Goal: Information Seeking & Learning: Find specific fact

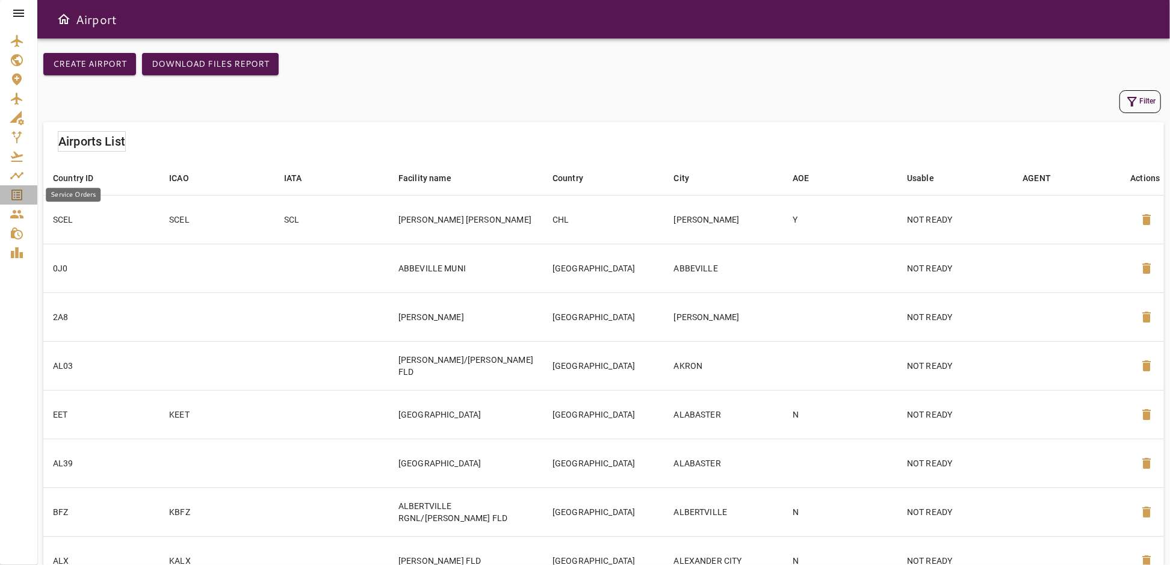
click at [13, 196] on icon "Service Orders" at bounding box center [17, 195] width 14 height 14
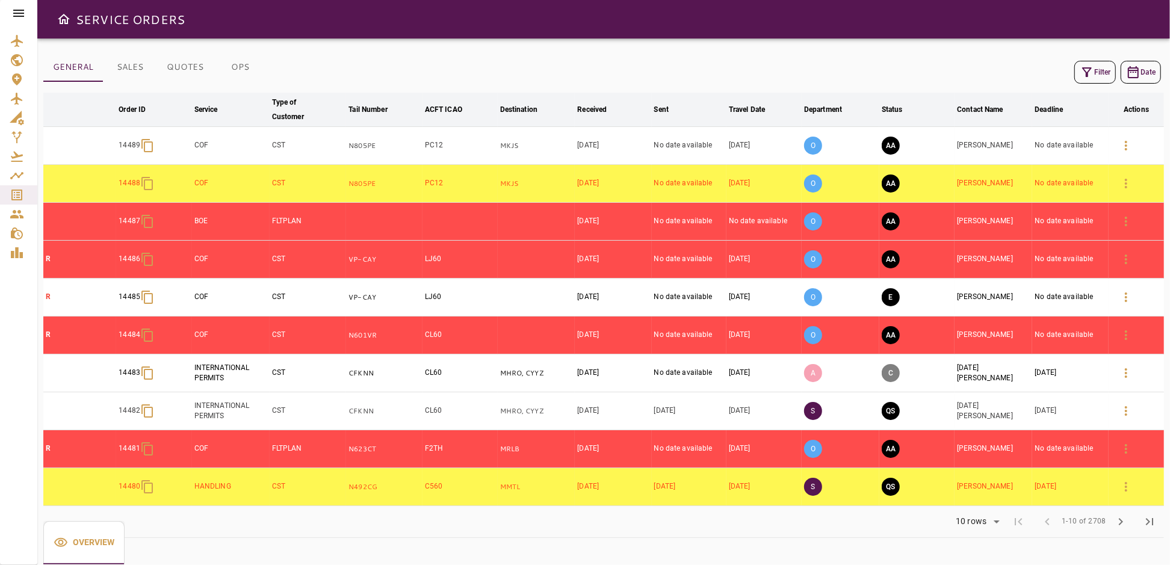
click at [24, 14] on icon at bounding box center [18, 13] width 14 height 14
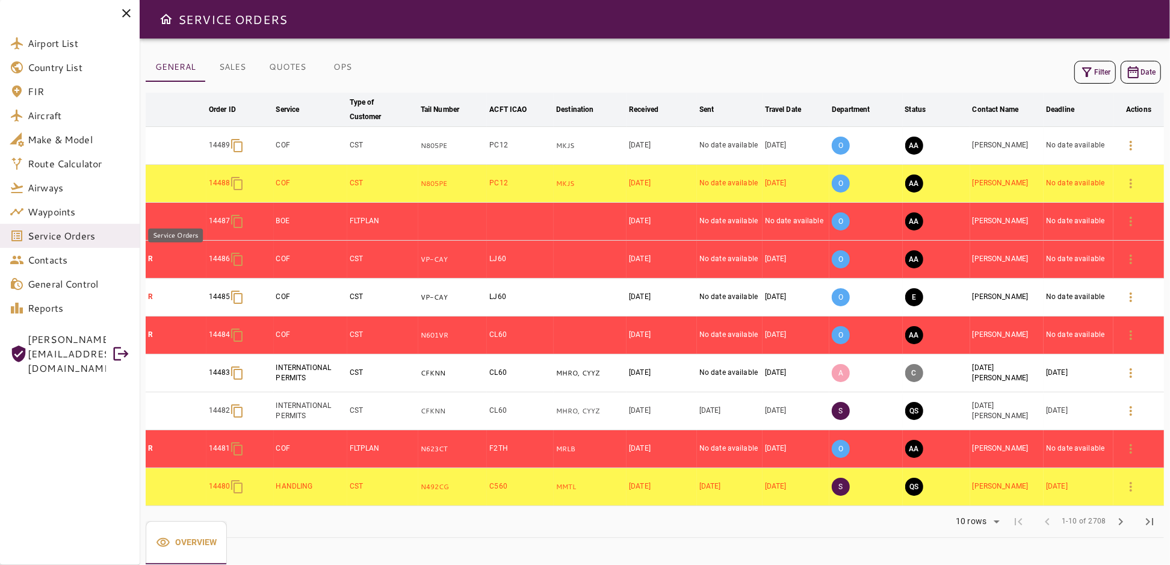
click at [55, 235] on span "Service Orders" at bounding box center [79, 236] width 102 height 14
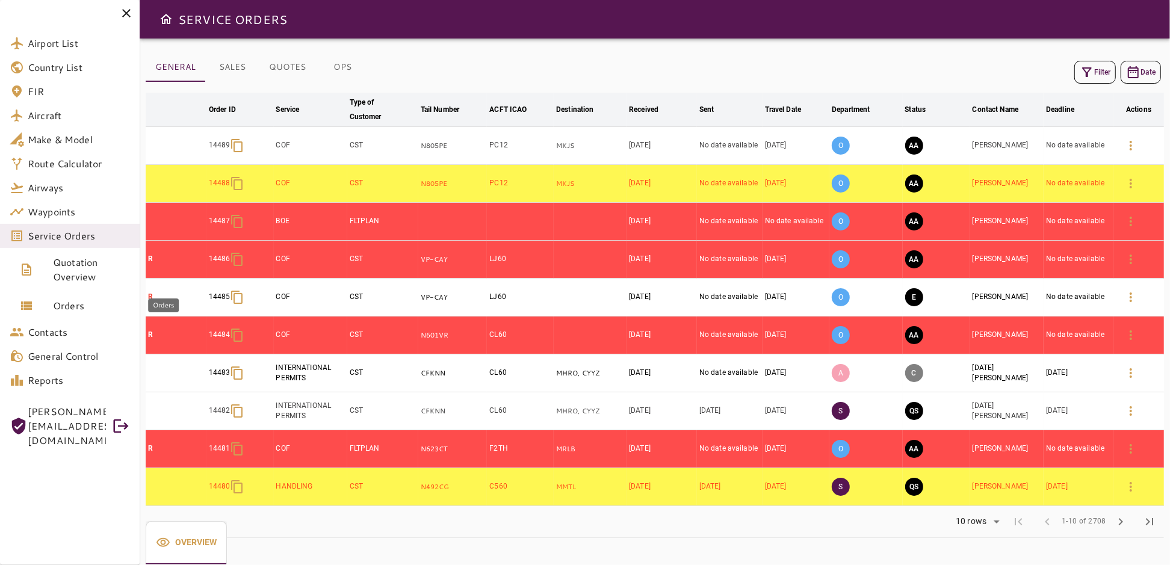
click at [70, 301] on span "Orders" at bounding box center [91, 306] width 77 height 14
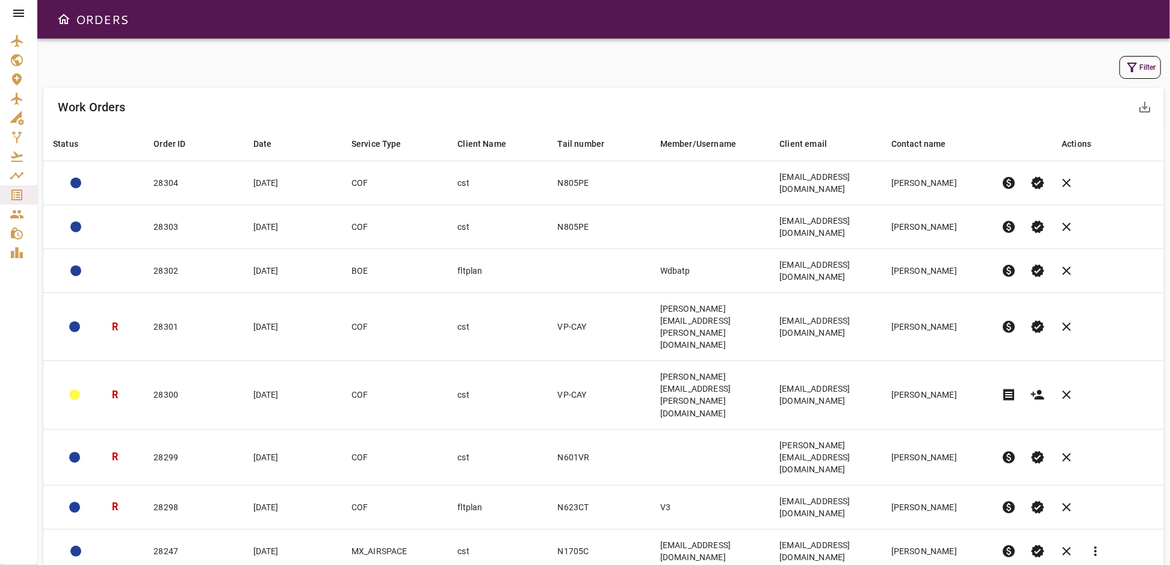
click at [1145, 64] on button "Filter" at bounding box center [1141, 67] width 42 height 23
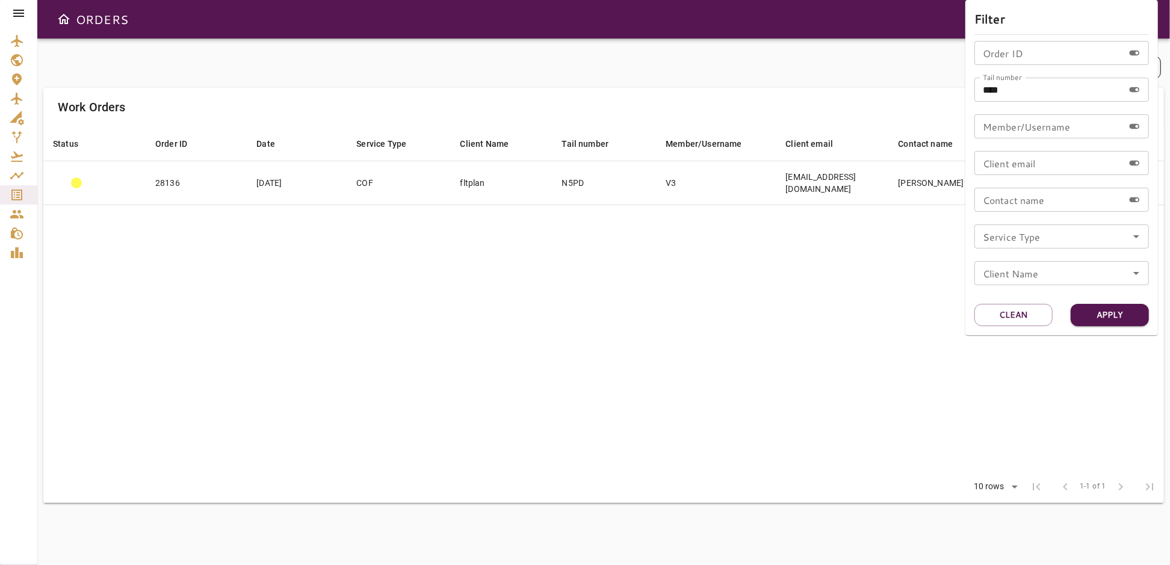
click at [728, 346] on div at bounding box center [585, 282] width 1170 height 565
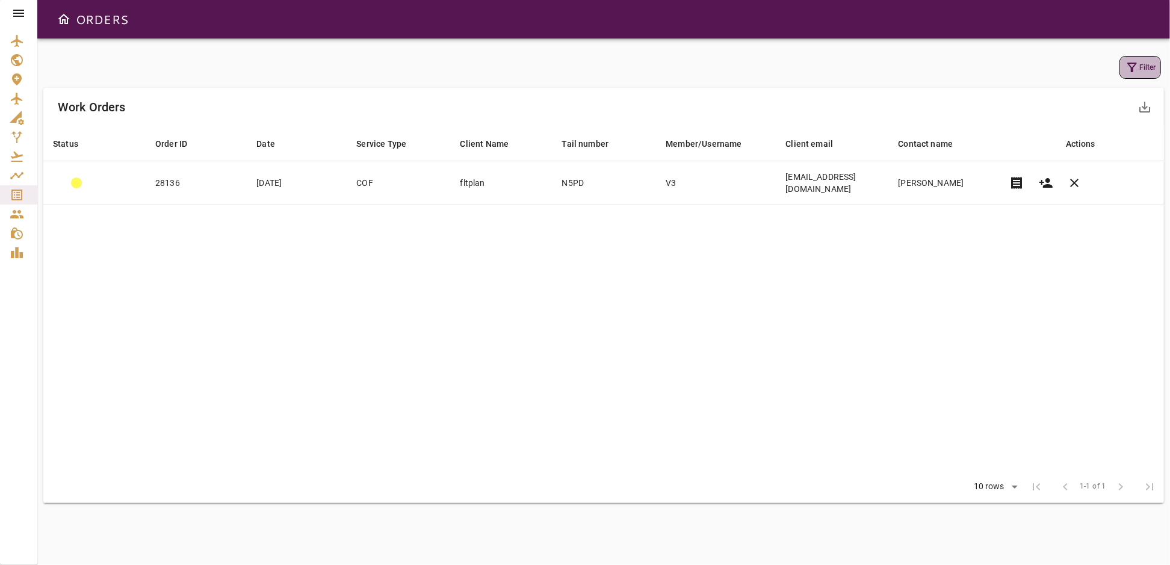
click at [1139, 65] on icon "button" at bounding box center [1132, 67] width 14 height 14
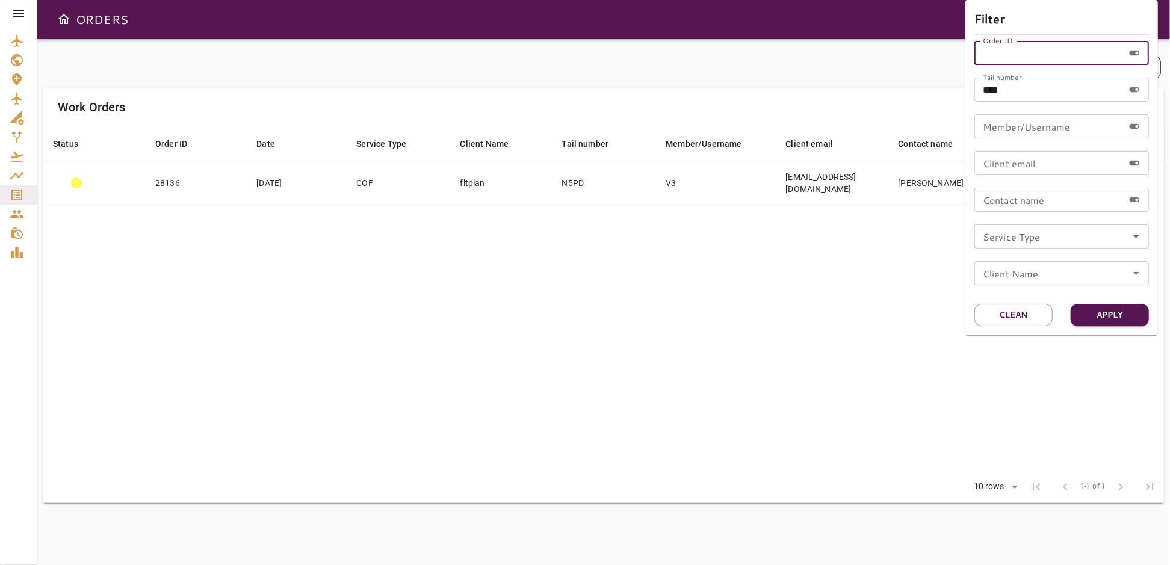
click at [1028, 57] on input "Order ID" at bounding box center [1049, 53] width 149 height 24
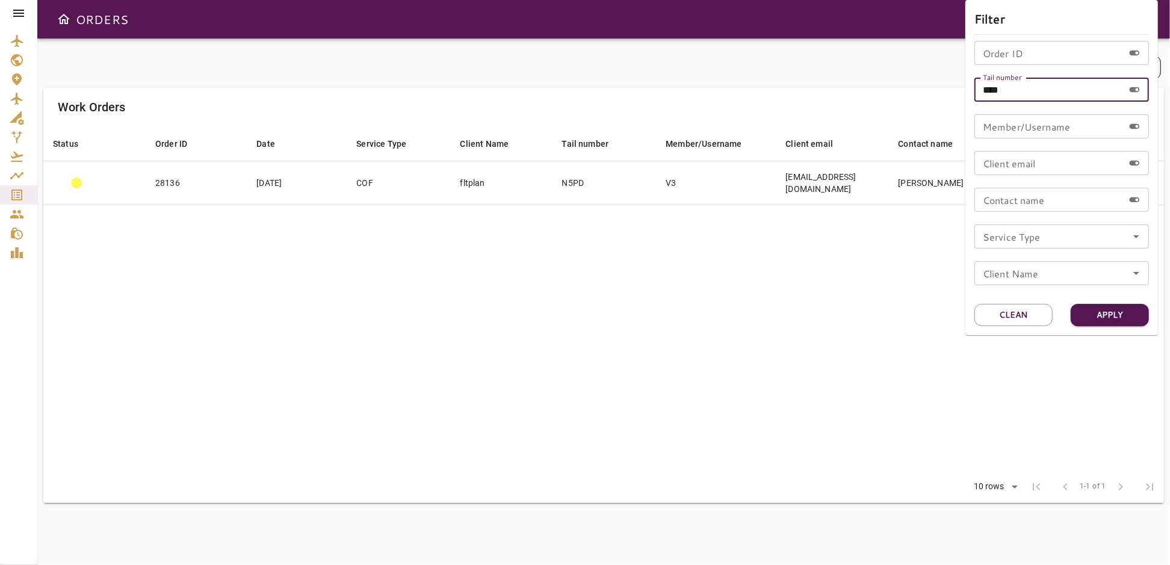
drag, startPoint x: 1016, startPoint y: 87, endPoint x: 931, endPoint y: 104, distance: 86.7
click at [931, 104] on div "Filter Order ID Order ID Tail number **** Tail number Member/Username Member/Us…" at bounding box center [585, 282] width 1170 height 565
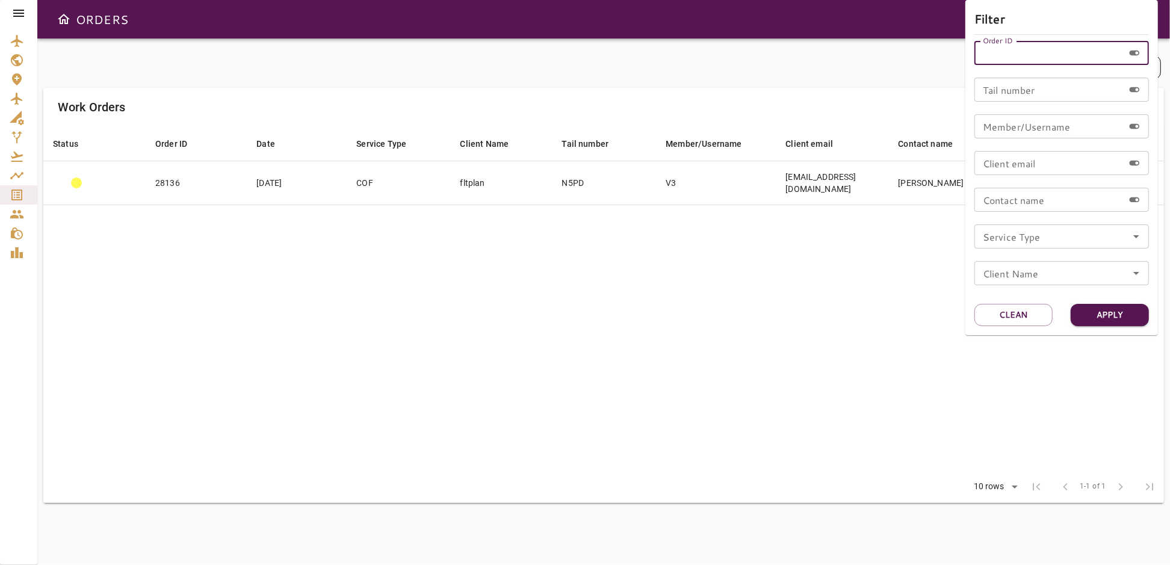
click at [1048, 58] on input "Order ID" at bounding box center [1049, 53] width 149 height 24
type input "*****"
click at [1101, 317] on button "Apply" at bounding box center [1110, 315] width 78 height 22
click at [449, 305] on div at bounding box center [585, 282] width 1170 height 565
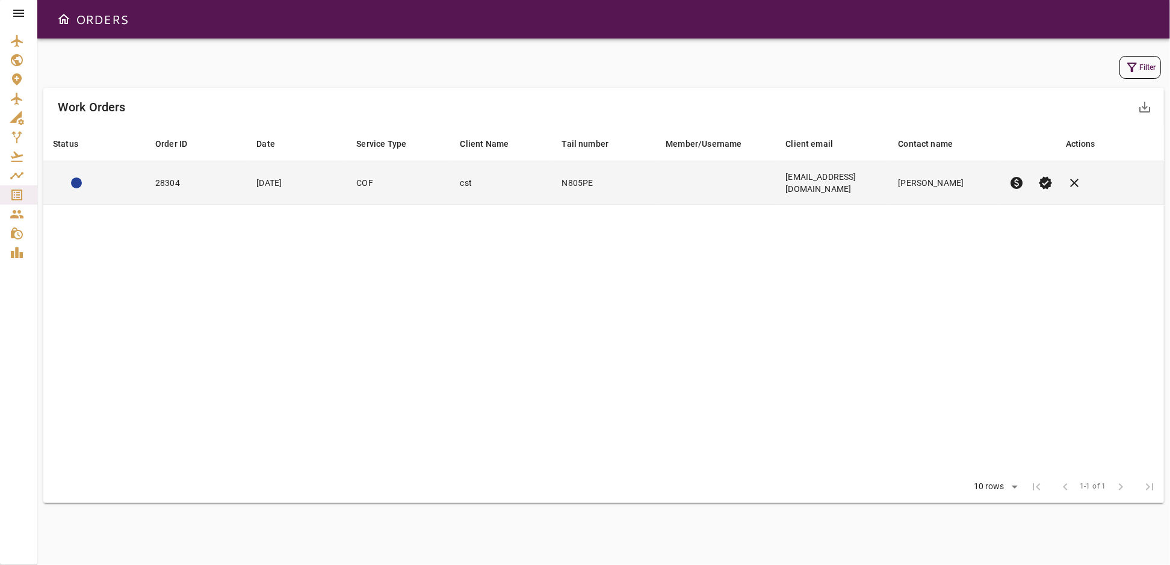
click at [410, 182] on td "COF" at bounding box center [399, 183] width 104 height 44
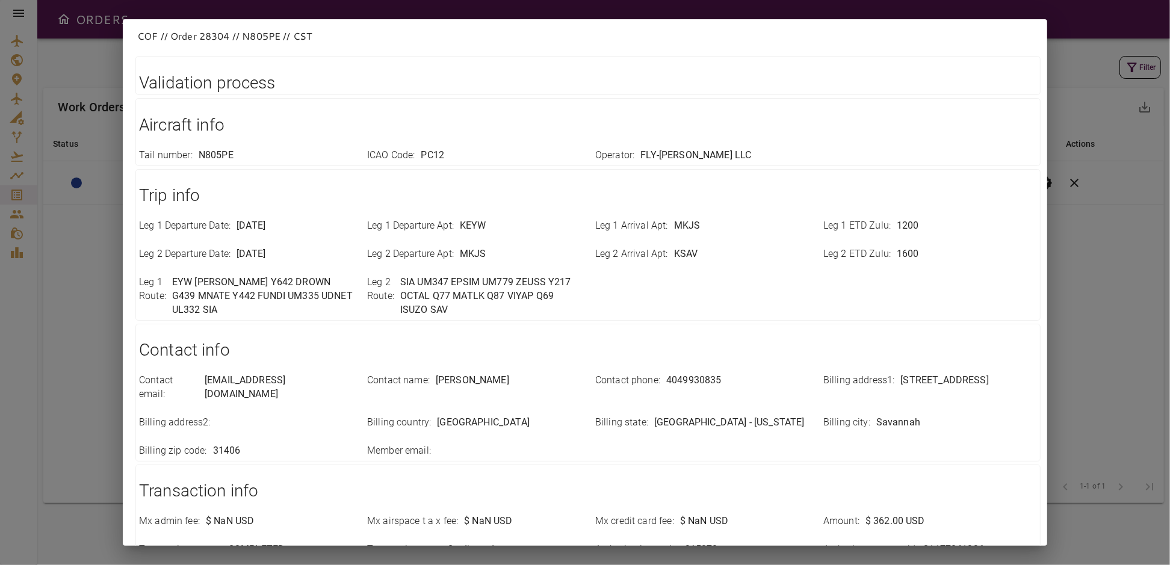
scroll to position [273, 0]
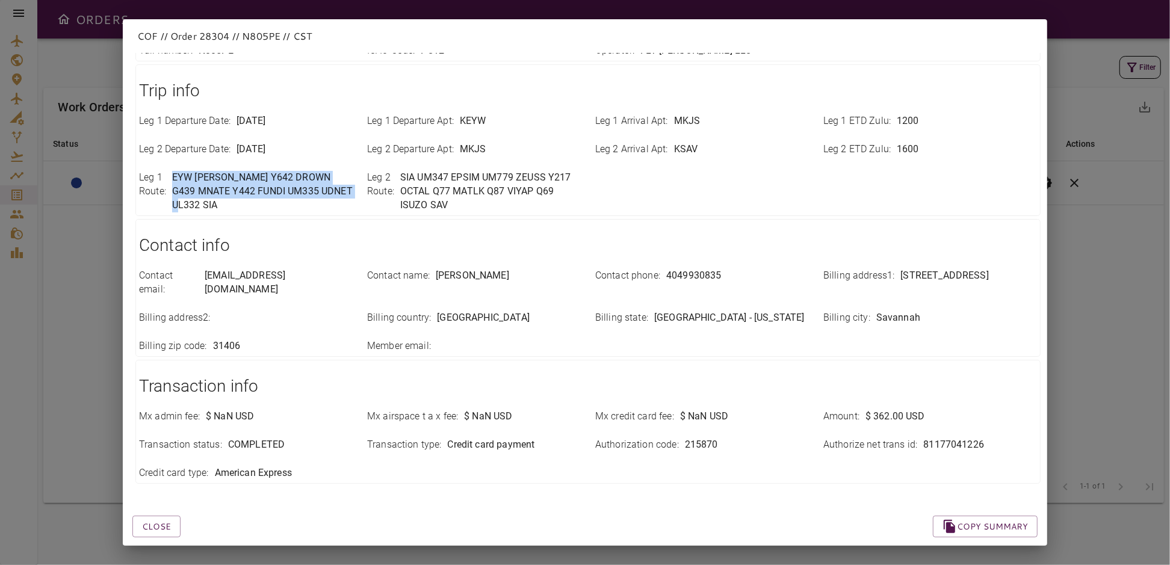
drag, startPoint x: 172, startPoint y: 175, endPoint x: 341, endPoint y: 200, distance: 171.1
click at [341, 200] on div "Leg 1 Route : EYW [PERSON_NAME] Y642 DROWN G439 MNATE Y442 FUNDI UM335 UDNET UL…" at bounding box center [239, 185] width 228 height 56
copy p "EYW [PERSON_NAME] Y642 DROWN G439 MNATE Y442 FUNDI UM335 UDNET UL332 SIA"
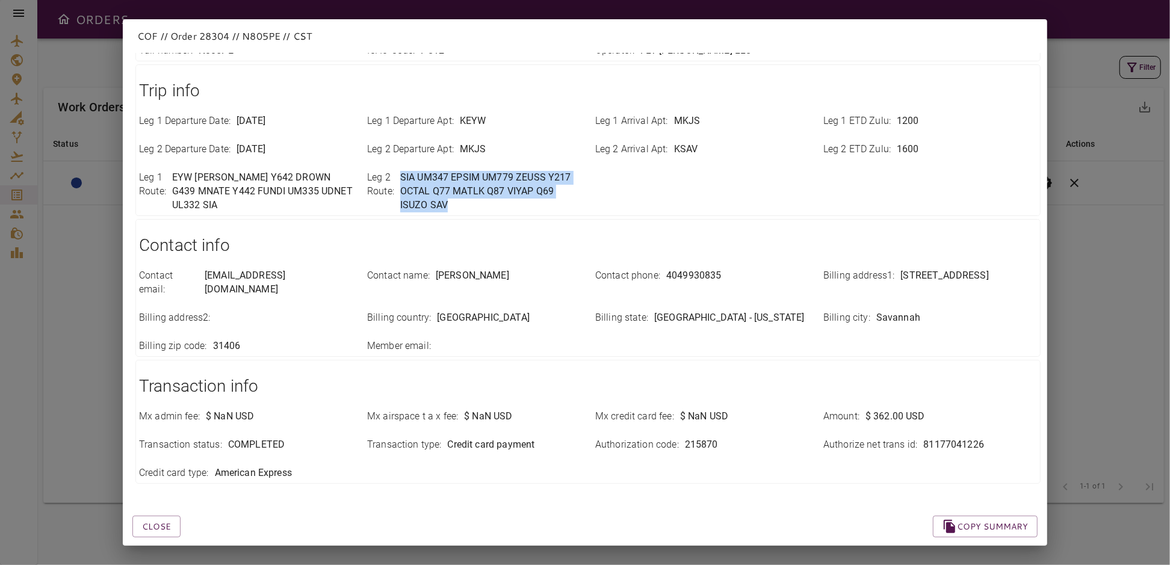
drag, startPoint x: 400, startPoint y: 176, endPoint x: 446, endPoint y: 205, distance: 55.0
click at [446, 205] on p "SIA UM347 EPSIM UM779 ZEUSS Y217 OCTAL Q77 MATLK Q87 VIYAP Q69 ISUZO SAV" at bounding box center [490, 192] width 181 height 42
copy p "SIA UM347 EPSIM UM779 ZEUSS Y217 OCTAL Q77 MATLK Q87 VIYAP Q69 ISUZO SAV"
